Goal: Find specific page/section: Find specific page/section

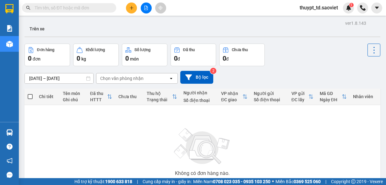
click at [75, 6] on input "text" at bounding box center [72, 7] width 74 height 7
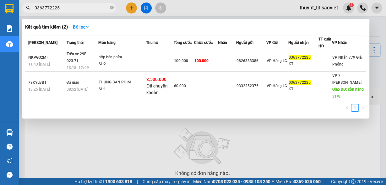
click at [65, 8] on input "0363772225" at bounding box center [72, 7] width 74 height 7
paste input "868839008"
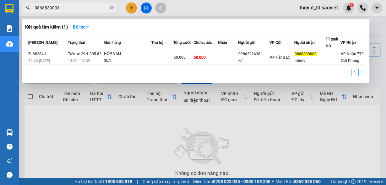
click at [74, 7] on input "0868839008" at bounding box center [72, 7] width 74 height 7
paste input "78738989"
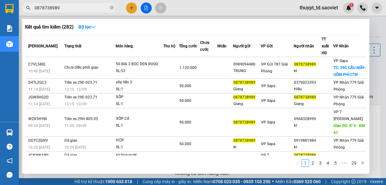
type input "0878738989"
click at [111, 8] on icon "close-circle" at bounding box center [112, 8] width 4 height 4
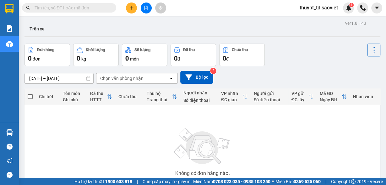
click at [194, 11] on div "Kết quả tìm kiếm ( 282 ) Bộ lọc Mã ĐH Trạng thái Món hàng Thu hộ Tổng cước Chưa…" at bounding box center [193, 8] width 386 height 16
